Goal: Check status: Check status

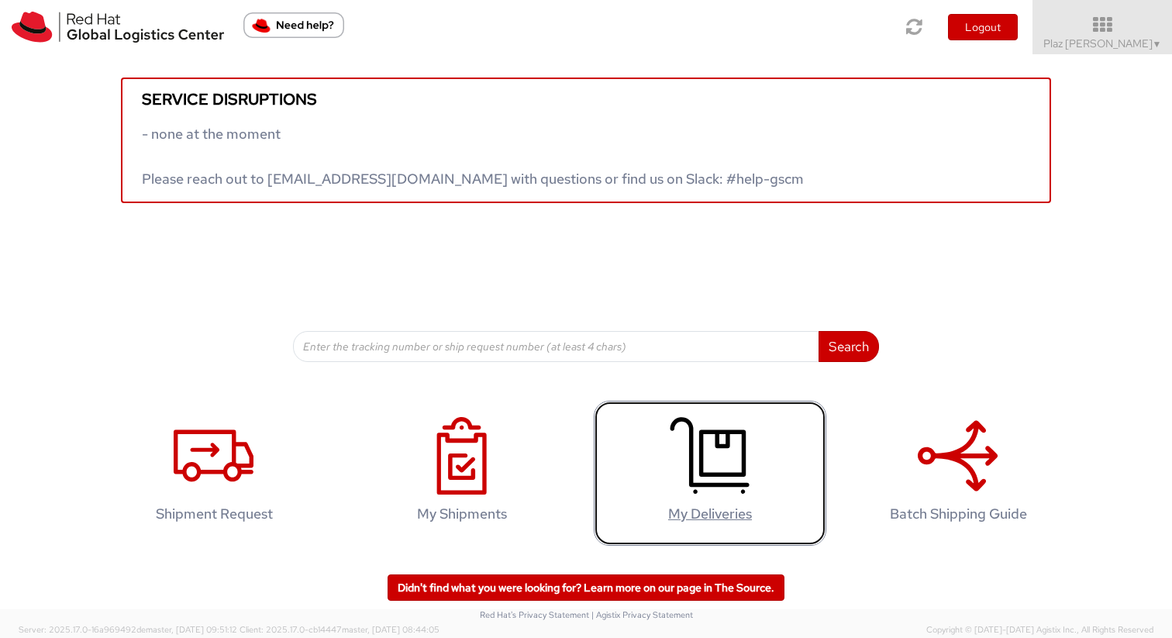
click at [704, 477] on icon at bounding box center [710, 455] width 80 height 77
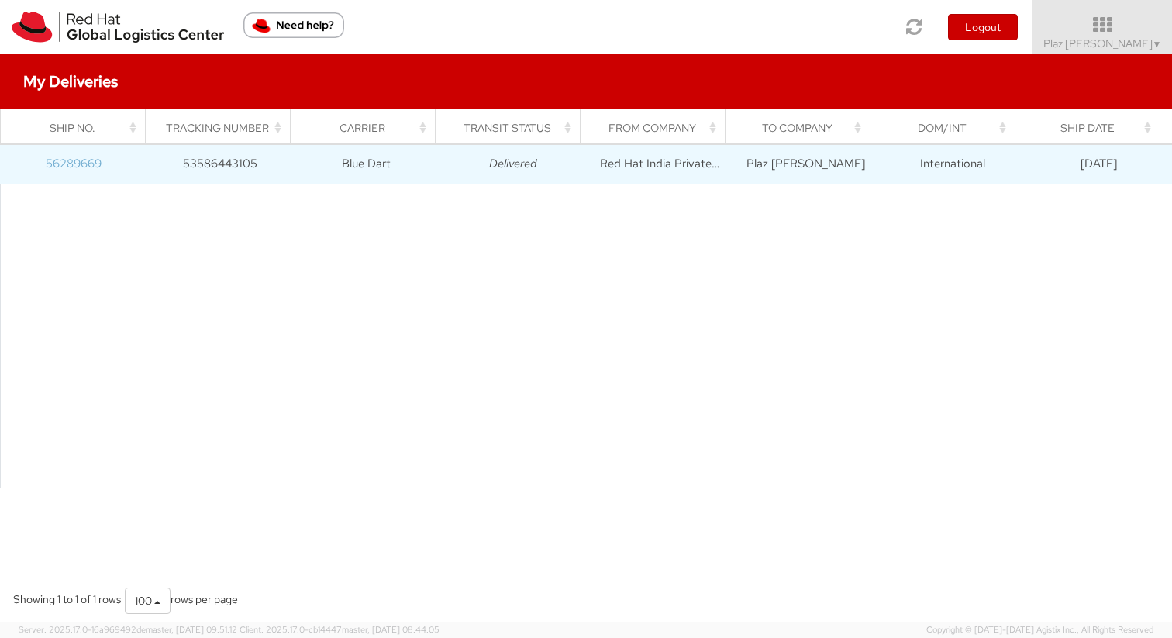
click at [83, 164] on link "56289669" at bounding box center [74, 163] width 56 height 15
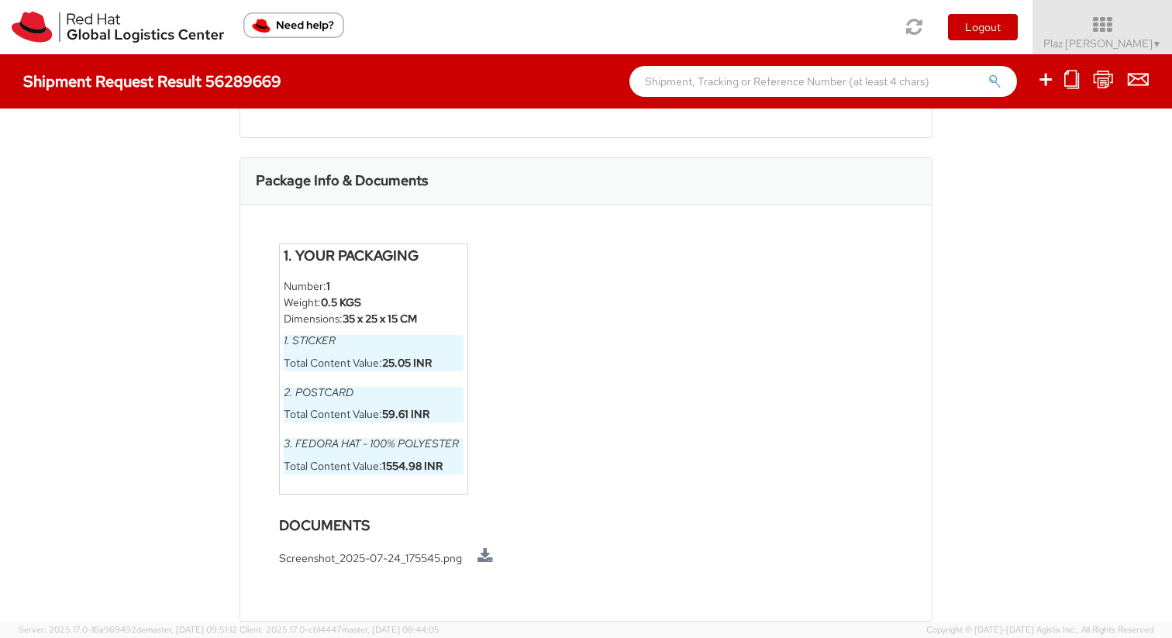
scroll to position [791, 0]
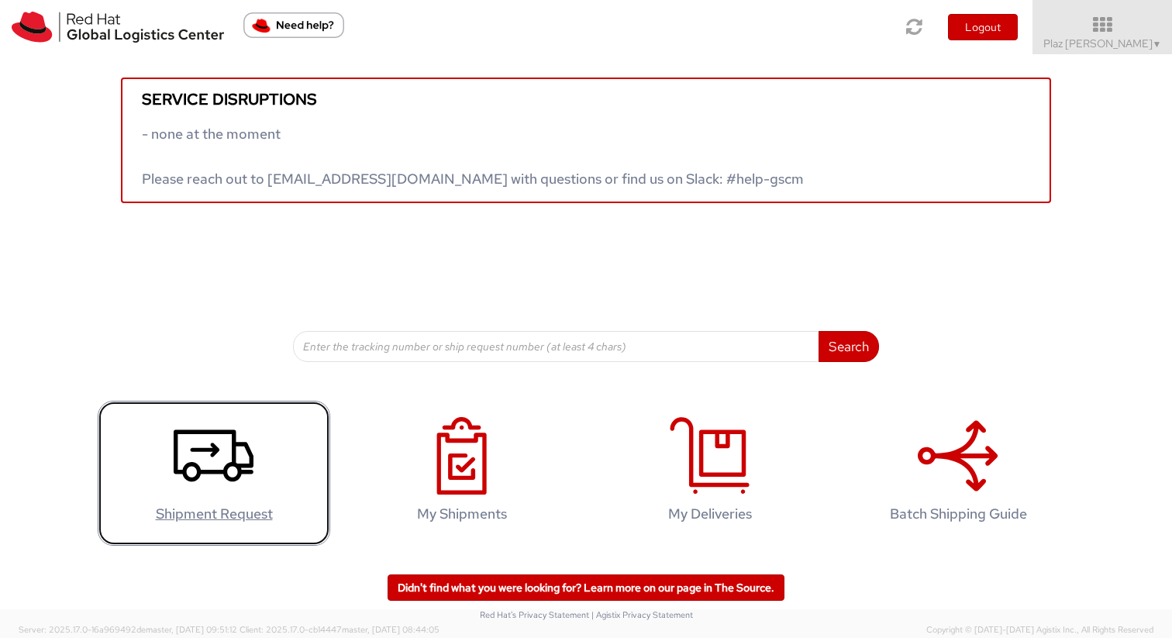
click at [241, 498] on link "Shipment Request" at bounding box center [214, 473] width 232 height 145
